Goal: Task Accomplishment & Management: Use online tool/utility

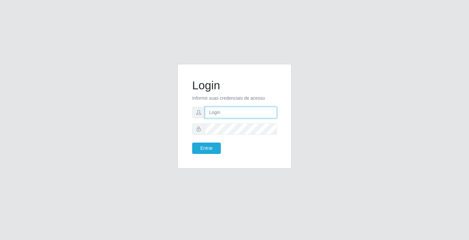
click at [228, 114] on input "text" at bounding box center [241, 112] width 72 height 11
type input "[PERSON_NAME]"
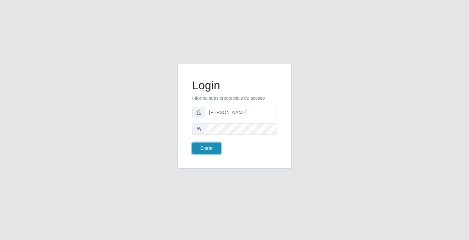
click at [210, 147] on button "Entrar" at bounding box center [206, 148] width 29 height 11
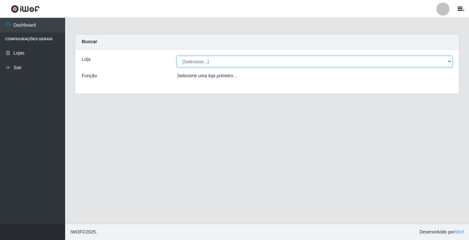
click at [215, 63] on select "[Selecione...] Ideal - Conceição" at bounding box center [314, 61] width 275 height 11
select select "231"
click at [177, 56] on select "[Selecione...] Ideal - Conceição" at bounding box center [314, 61] width 275 height 11
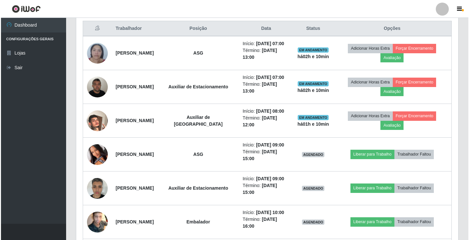
scroll to position [260, 0]
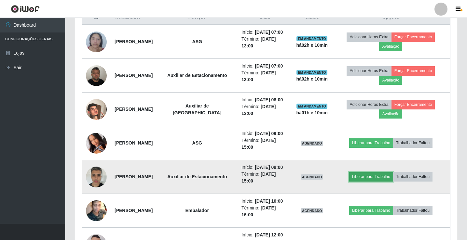
click at [376, 182] on button "Liberar para Trabalho" at bounding box center [371, 176] width 44 height 9
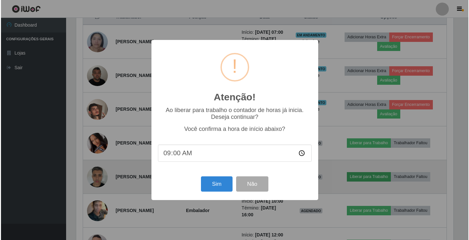
scroll to position [135, 378]
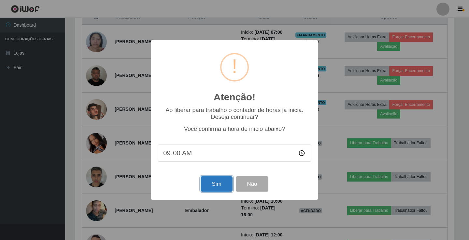
click at [221, 188] on button "Sim" at bounding box center [216, 184] width 32 height 15
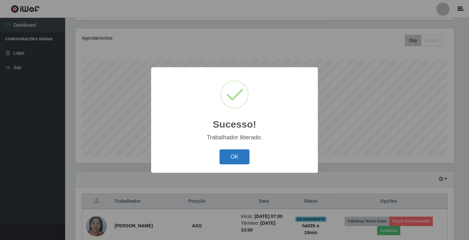
click at [226, 159] on button "OK" at bounding box center [234, 157] width 30 height 15
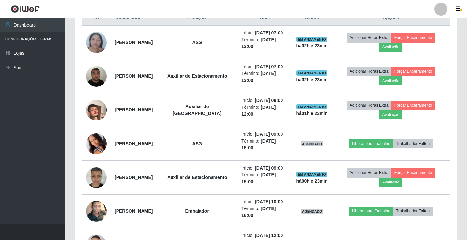
scroll to position [271, 0]
